Goal: Task Accomplishment & Management: Manage account settings

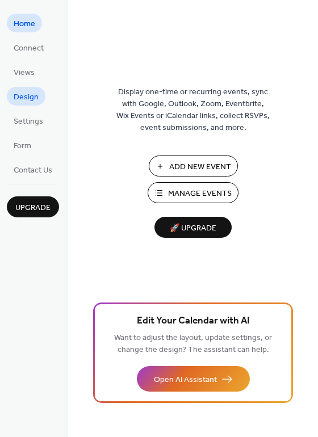
click at [33, 99] on span "Design" at bounding box center [26, 97] width 25 height 12
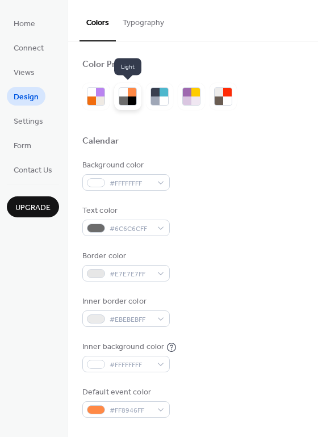
click at [132, 99] on div at bounding box center [132, 101] width 9 height 9
click at [140, 22] on button "Typography" at bounding box center [143, 20] width 55 height 40
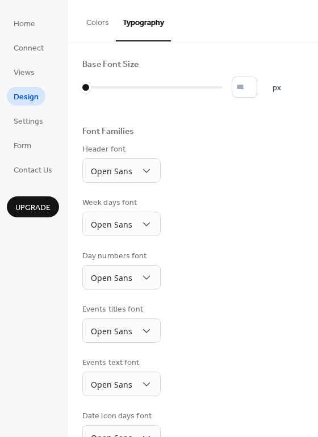
click at [90, 18] on button "Colors" at bounding box center [98, 20] width 36 height 40
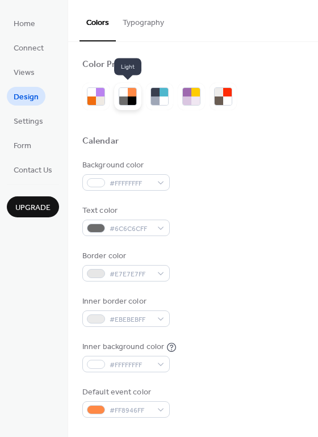
click at [120, 95] on div at bounding box center [123, 92] width 9 height 9
click at [165, 95] on div at bounding box center [164, 92] width 9 height 9
click at [135, 102] on div at bounding box center [132, 101] width 9 height 9
click at [94, 105] on div at bounding box center [95, 96] width 27 height 27
click at [125, 97] on div at bounding box center [123, 101] width 9 height 9
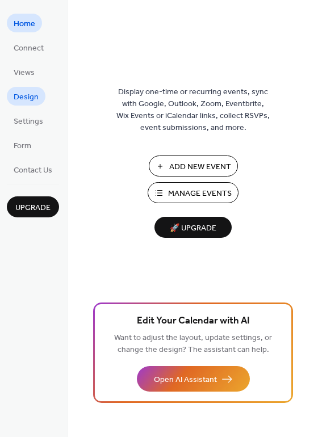
click at [20, 92] on span "Design" at bounding box center [26, 97] width 25 height 12
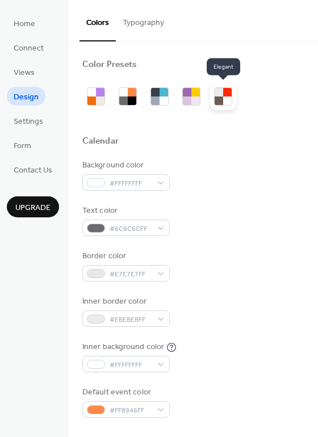
click at [220, 95] on div at bounding box center [219, 92] width 9 height 9
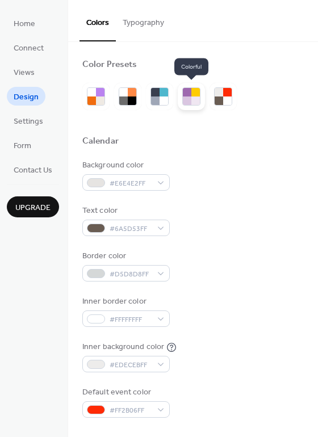
click at [195, 97] on div at bounding box center [195, 101] width 9 height 9
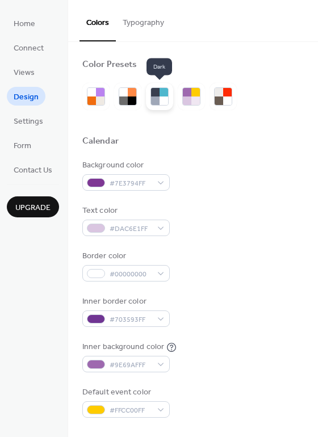
click at [154, 99] on div at bounding box center [155, 101] width 9 height 9
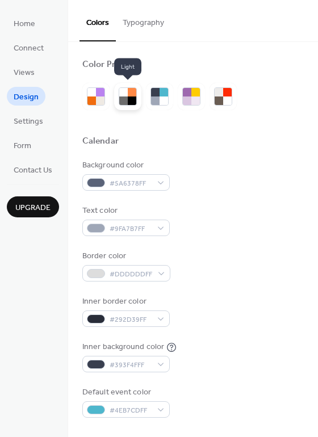
click at [122, 97] on div at bounding box center [123, 101] width 9 height 9
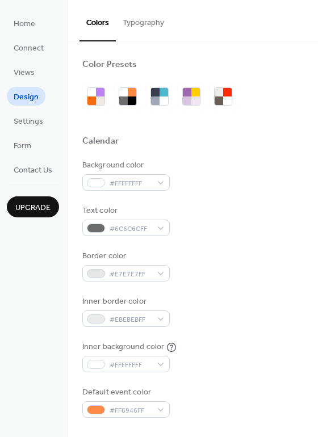
click at [156, 23] on button "Typography" at bounding box center [143, 20] width 55 height 40
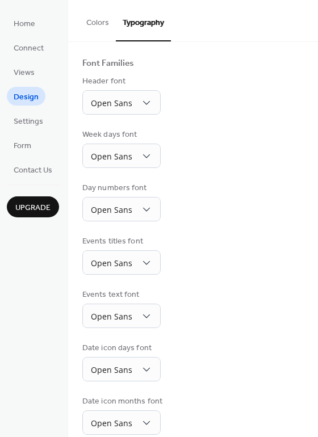
scroll to position [84, 0]
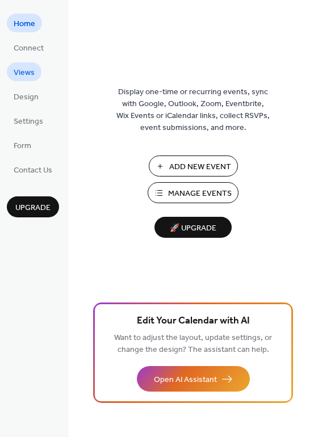
click at [27, 73] on span "Views" at bounding box center [24, 73] width 21 height 12
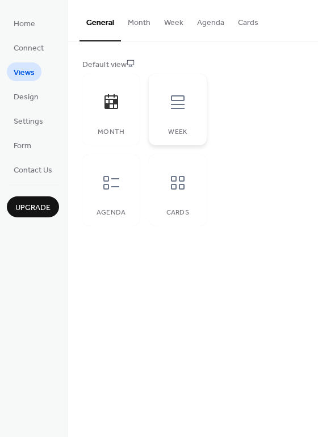
click at [180, 109] on icon at bounding box center [178, 102] width 18 height 18
click at [173, 22] on button "Week" at bounding box center [173, 20] width 33 height 40
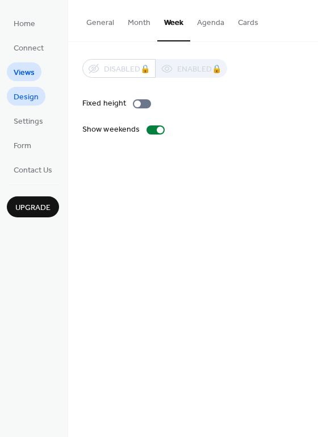
click at [21, 101] on span "Design" at bounding box center [26, 97] width 25 height 12
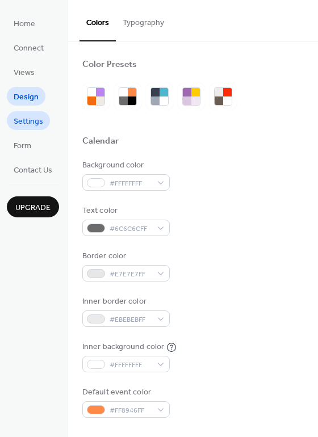
click at [30, 121] on span "Settings" at bounding box center [29, 122] width 30 height 12
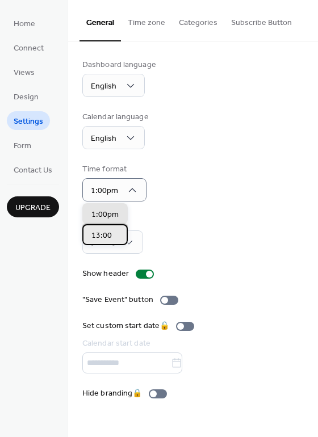
click at [103, 236] on span "13:00" at bounding box center [101, 236] width 20 height 12
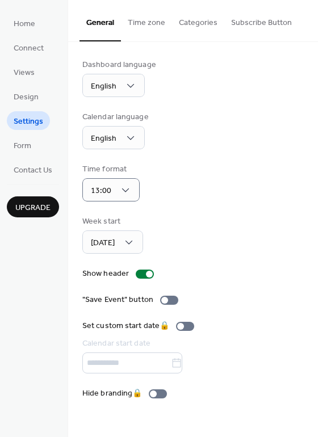
click at [203, 186] on div "Time format 13:00" at bounding box center [192, 183] width 221 height 38
click at [137, 241] on div "Sunday" at bounding box center [112, 242] width 61 height 23
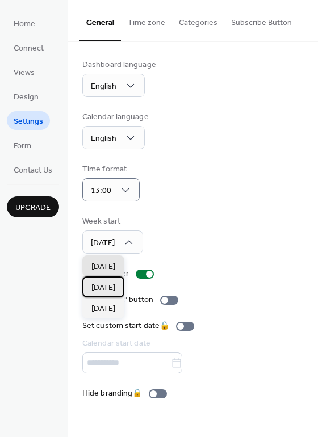
click at [106, 290] on span "Monday" at bounding box center [103, 288] width 24 height 12
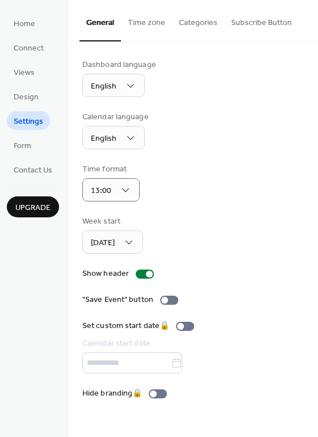
click at [231, 202] on div "Dashboard language English Calendar language English Time format 13:00 Week sta…" at bounding box center [192, 229] width 221 height 341
click at [136, 273] on div at bounding box center [145, 274] width 18 height 9
click at [140, 274] on div at bounding box center [140, 274] width 7 height 7
click at [140, 274] on div at bounding box center [145, 274] width 18 height 9
click at [140, 19] on button "Time zone" at bounding box center [146, 20] width 51 height 40
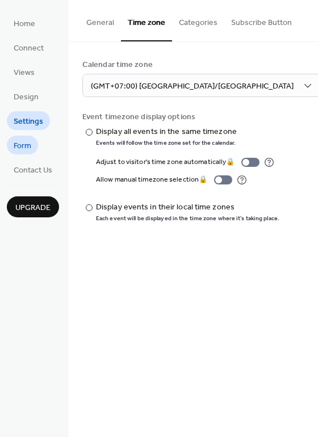
click at [20, 146] on span "Form" at bounding box center [23, 146] width 18 height 12
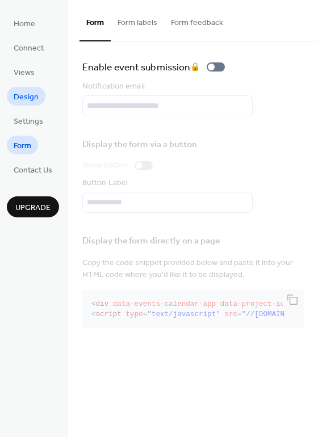
click at [23, 100] on span "Design" at bounding box center [26, 97] width 25 height 12
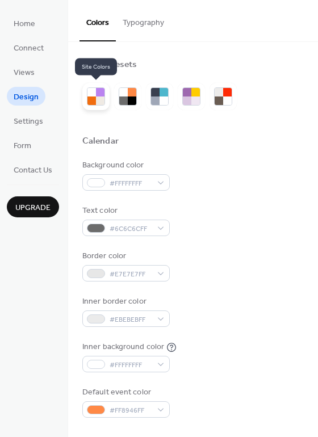
click at [100, 94] on div at bounding box center [100, 92] width 9 height 9
click at [91, 104] on div at bounding box center [96, 96] width 18 height 18
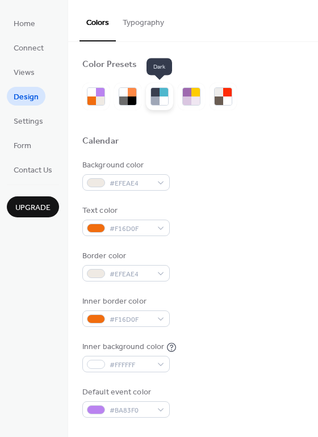
click at [156, 97] on div at bounding box center [155, 101] width 9 height 9
click at [154, 97] on div at bounding box center [155, 101] width 9 height 9
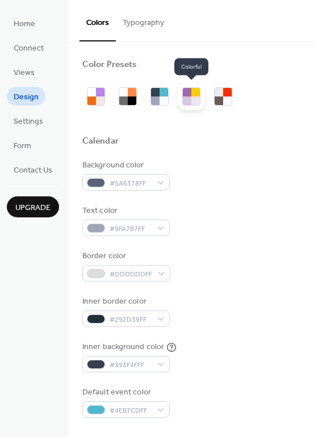
click at [189, 99] on div at bounding box center [187, 101] width 9 height 9
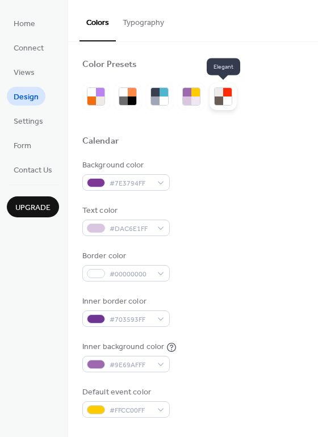
click at [229, 98] on div at bounding box center [227, 101] width 9 height 9
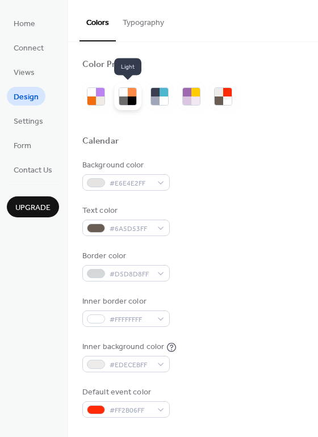
click at [124, 97] on div at bounding box center [123, 101] width 9 height 9
